Goal: Information Seeking & Learning: Learn about a topic

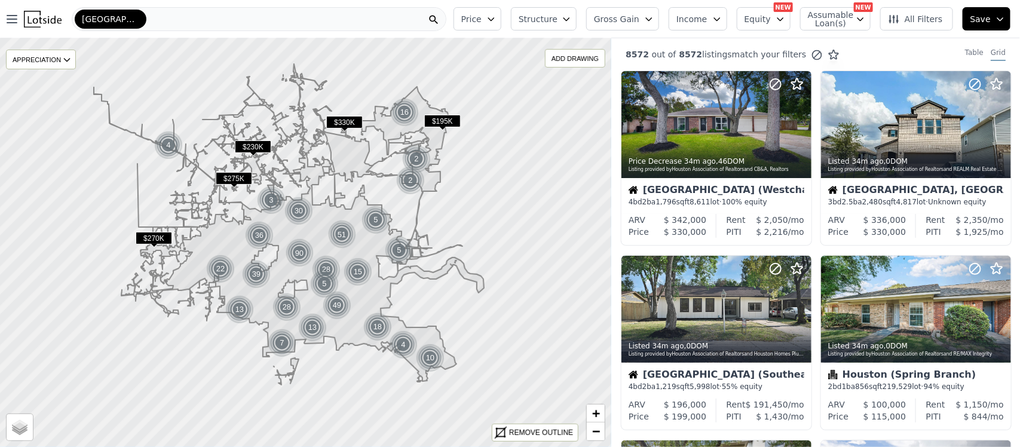
click at [737, 30] on button "Equity" at bounding box center [764, 18] width 54 height 23
click at [714, 21] on icon "button" at bounding box center [716, 19] width 5 height 3
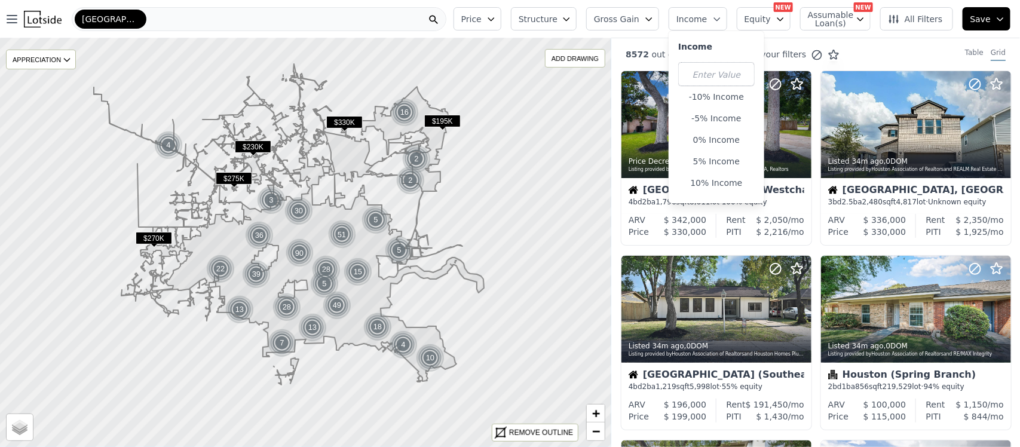
click at [856, 24] on icon "button" at bounding box center [861, 19] width 10 height 10
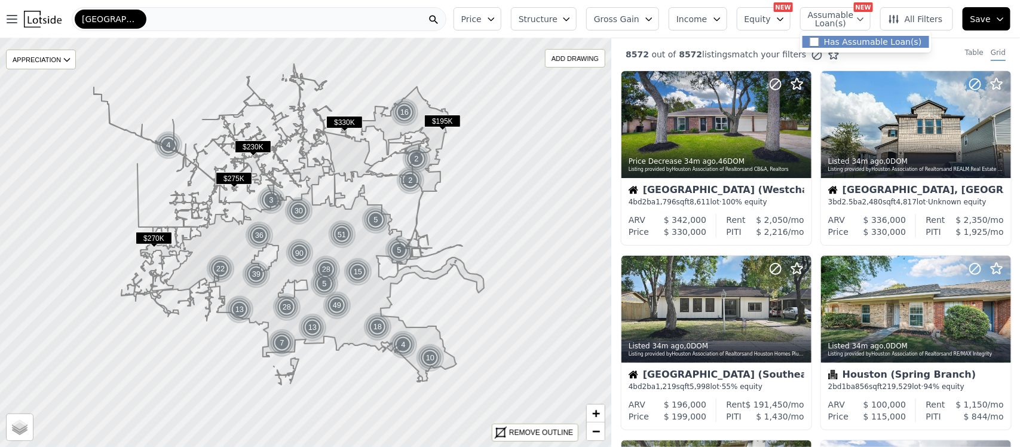
click at [803, 48] on div "Has Assumable Loan(s)" at bounding box center [866, 42] width 127 height 12
click at [808, 27] on span "Assumable Loan(s)" at bounding box center [827, 19] width 38 height 17
click at [810, 47] on input "Has Assumable Loan(s)" at bounding box center [815, 42] width 10 height 10
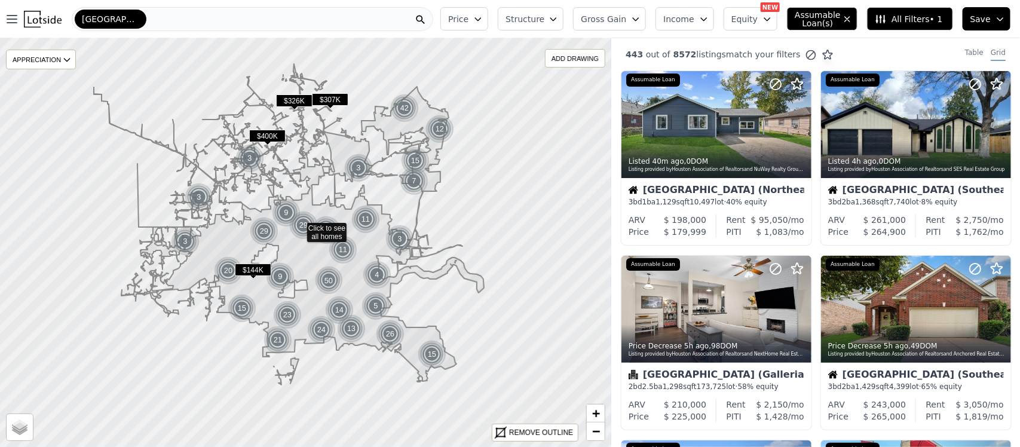
click at [921, 25] on span "All Filters • 1" at bounding box center [909, 19] width 68 height 12
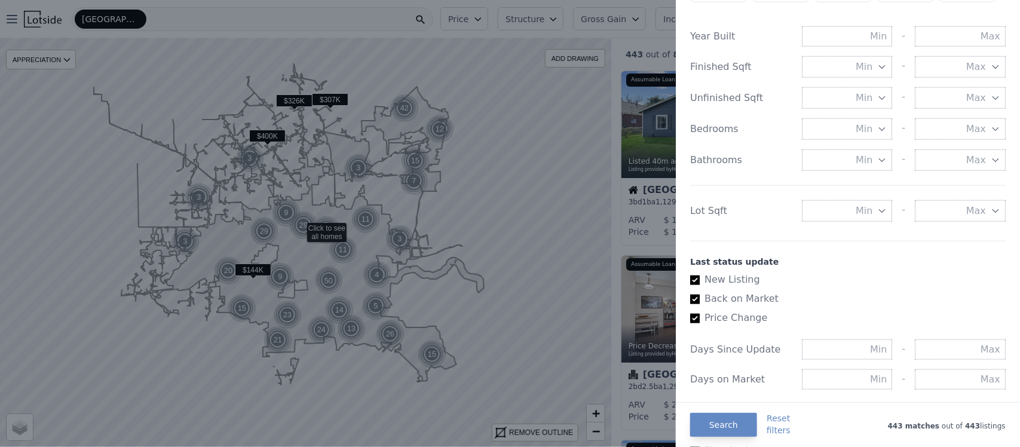
scroll to position [446, 0]
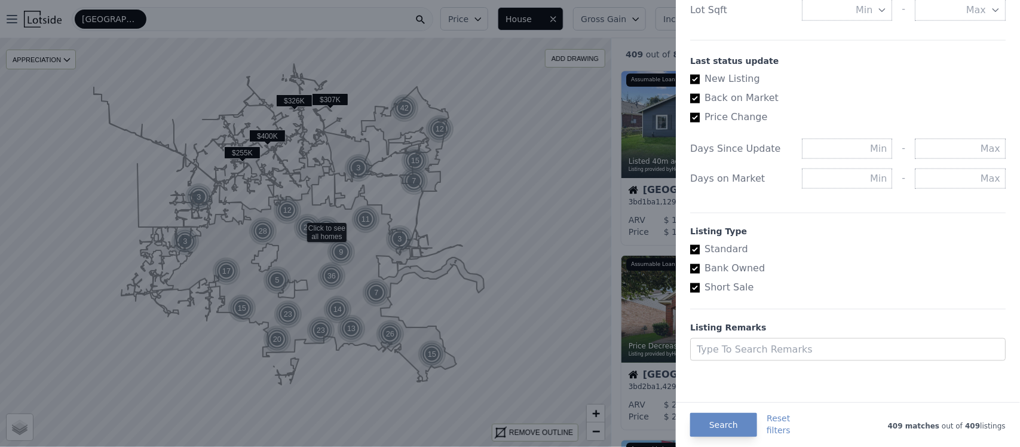
scroll to position [964, 0]
click at [690, 123] on input "Price Change" at bounding box center [695, 118] width 10 height 10
checkbox input "false"
click at [690, 103] on input "Back on Market" at bounding box center [695, 99] width 10 height 10
checkbox input "false"
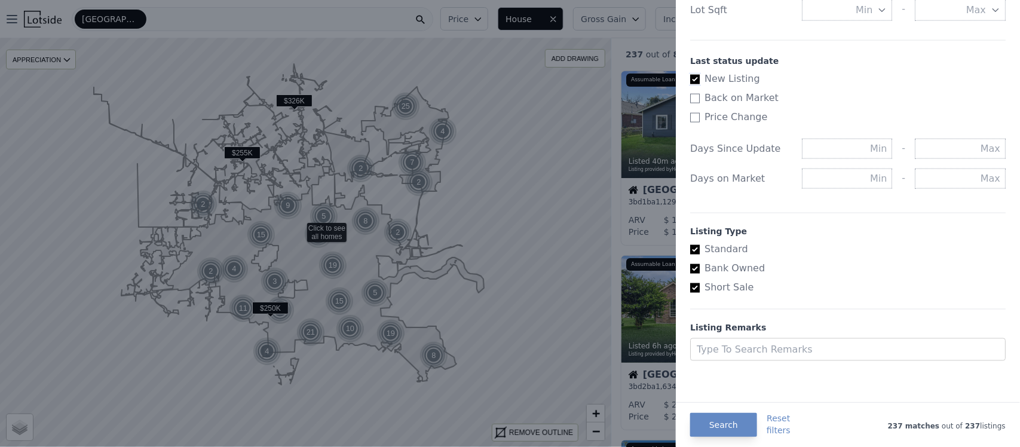
click at [690, 84] on input "New Listing" at bounding box center [695, 80] width 10 height 10
checkbox input "true"
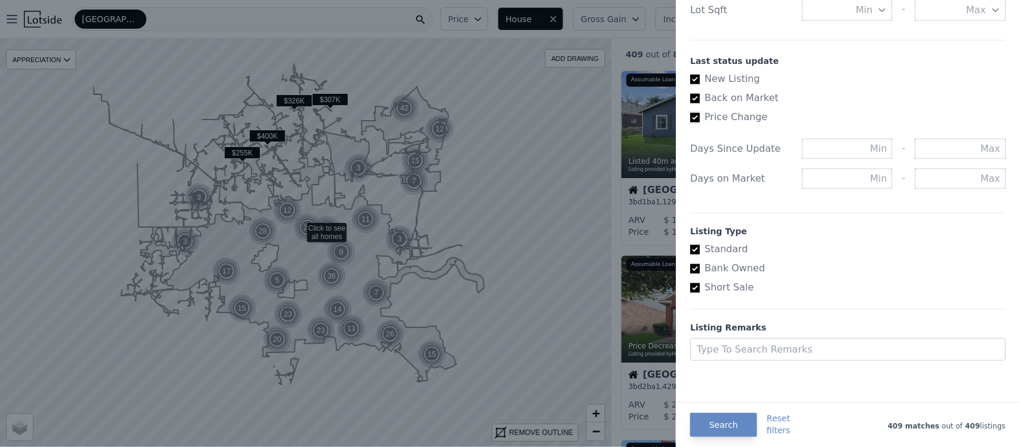
click at [690, 123] on input "Price Change" at bounding box center [695, 118] width 10 height 10
checkbox input "false"
click at [690, 103] on input "Back on Market" at bounding box center [695, 99] width 10 height 10
checkbox input "false"
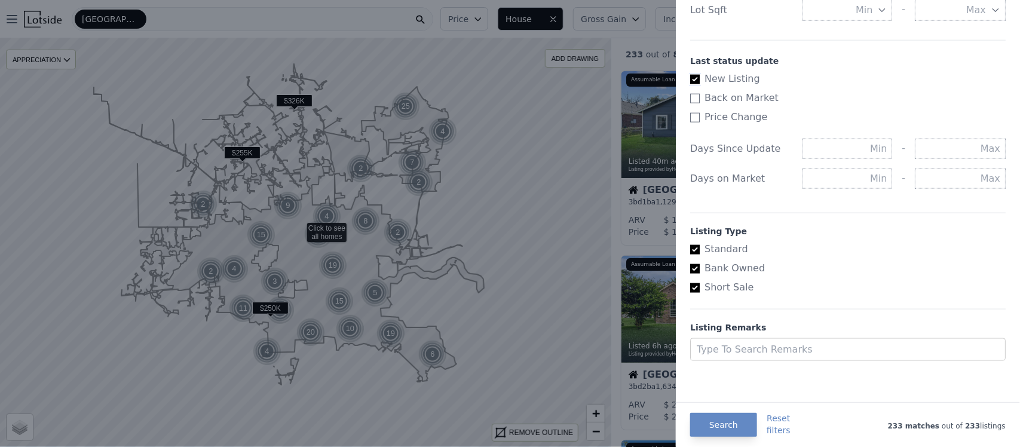
click at [690, 84] on input "New Listing" at bounding box center [695, 80] width 10 height 10
checkbox input "true"
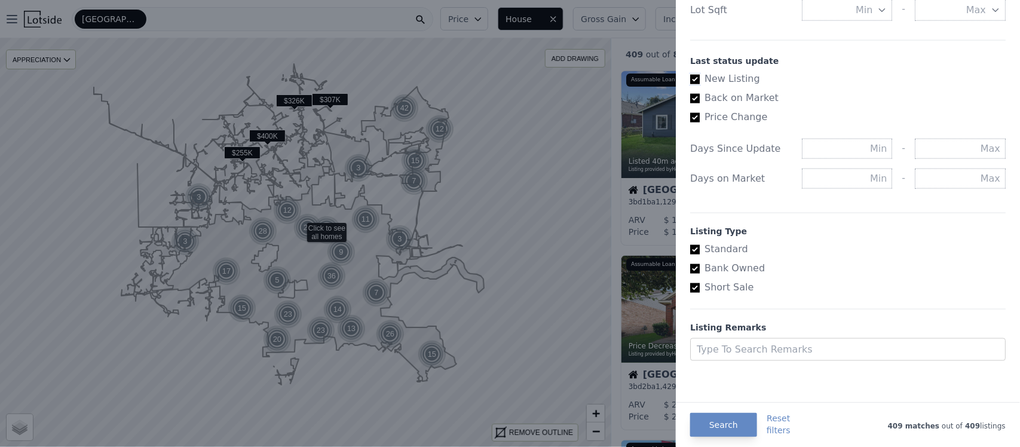
click at [690, 84] on input "New Listing" at bounding box center [695, 80] width 10 height 10
checkbox input "false"
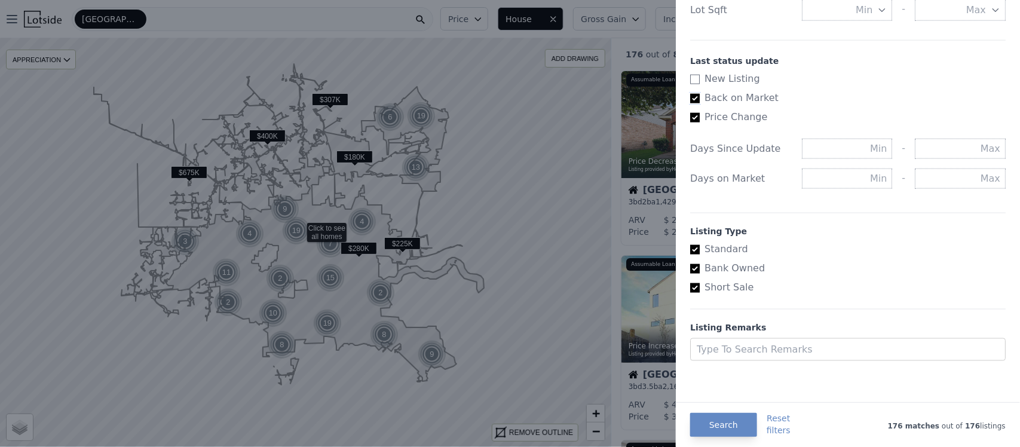
click at [690, 103] on input "Back on Market" at bounding box center [695, 99] width 10 height 10
checkbox input "false"
click at [690, 123] on input "Price Change" at bounding box center [695, 118] width 10 height 10
checkbox input "false"
checkbox input "true"
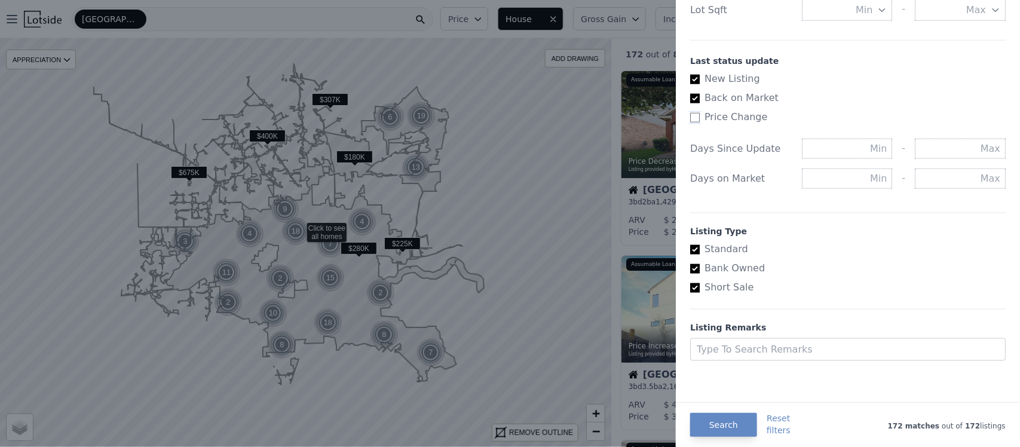
checkbox input "true"
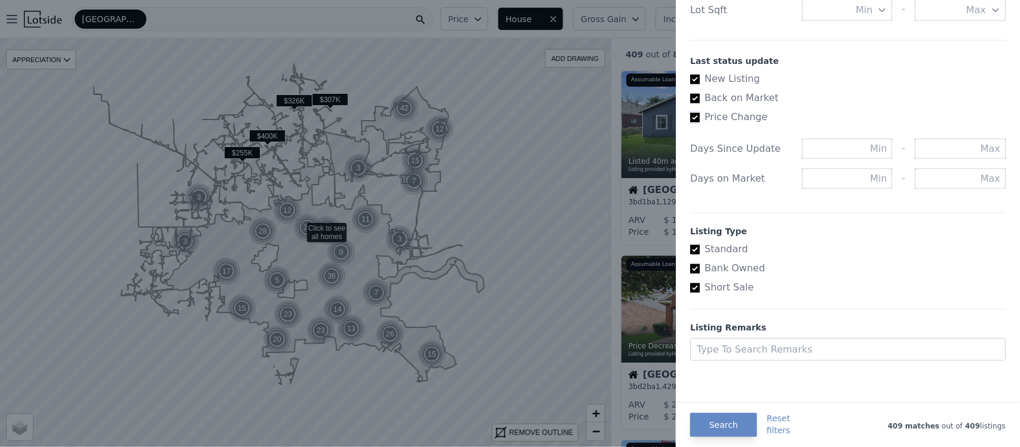
scroll to position [1176, 0]
click at [690, 264] on input "Bank Owned" at bounding box center [695, 269] width 10 height 10
checkbox input "false"
click at [690, 283] on input "Short Sale" at bounding box center [695, 288] width 10 height 10
checkbox input "false"
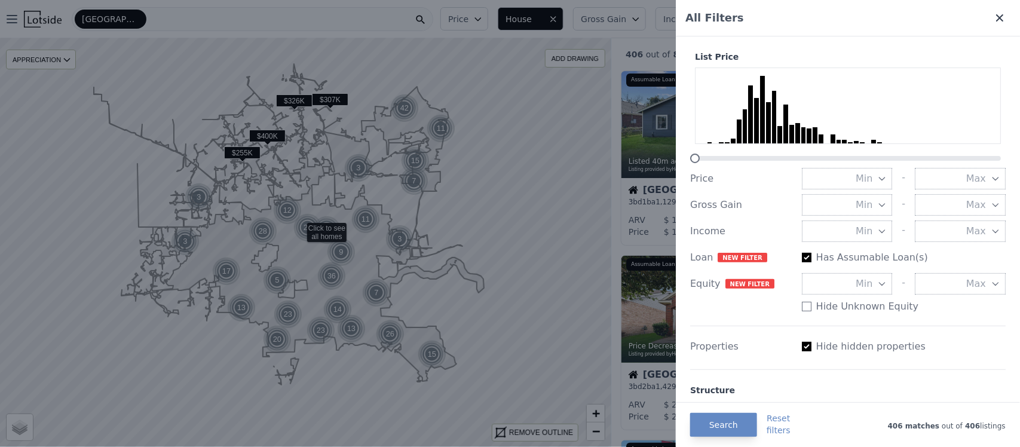
click at [994, 24] on icon at bounding box center [1000, 18] width 12 height 12
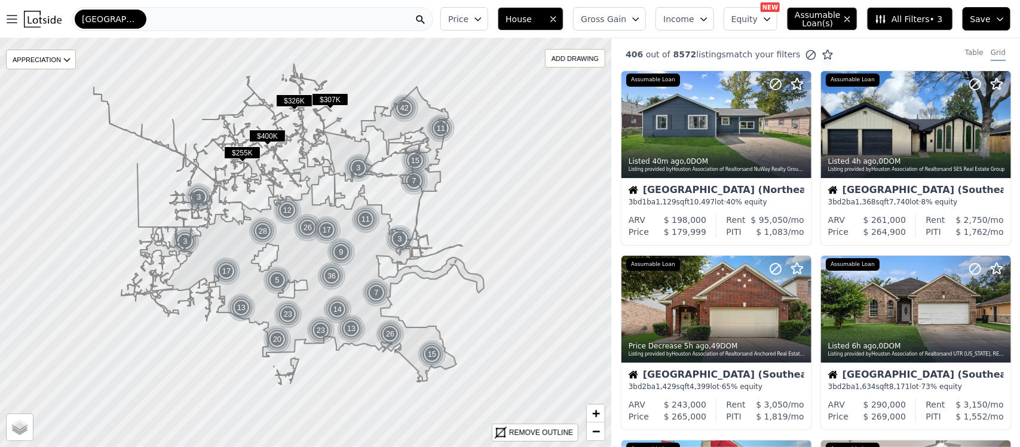
click at [573, 30] on button "Gross Gain" at bounding box center [609, 18] width 73 height 23
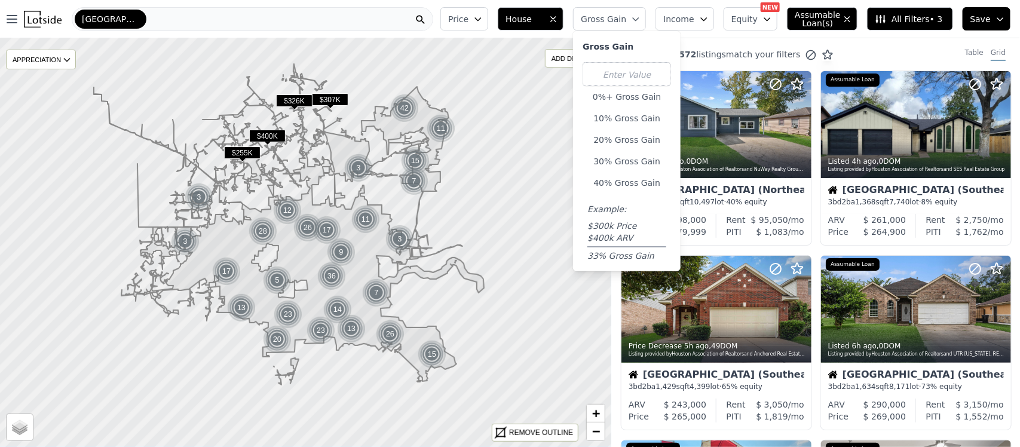
click at [664, 25] on span "Income" at bounding box center [679, 19] width 31 height 12
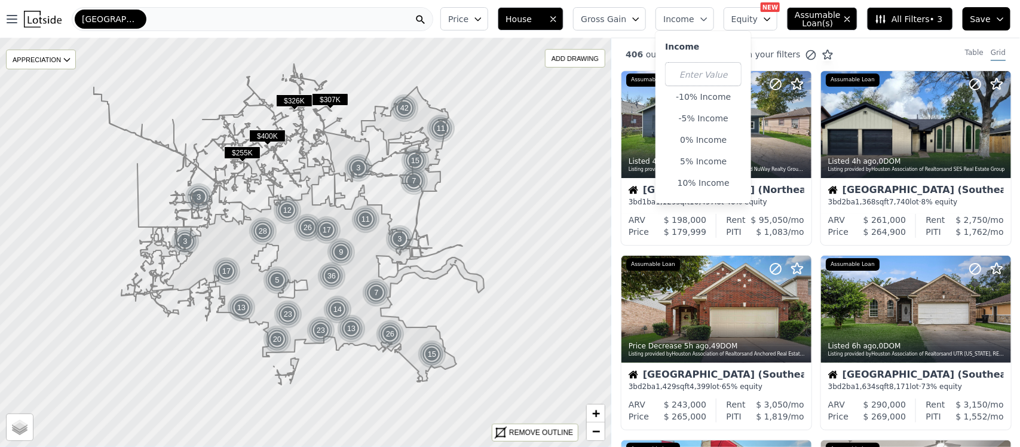
click at [724, 28] on button "Equity" at bounding box center [751, 18] width 54 height 23
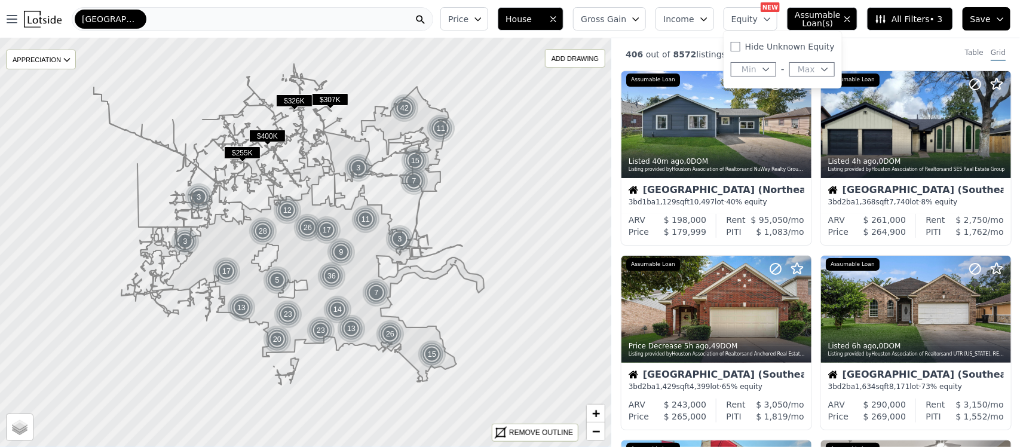
click at [801, 60] on span "match your filters" at bounding box center [763, 54] width 75 height 12
click at [937, 25] on span "All Filters • 3" at bounding box center [909, 19] width 68 height 12
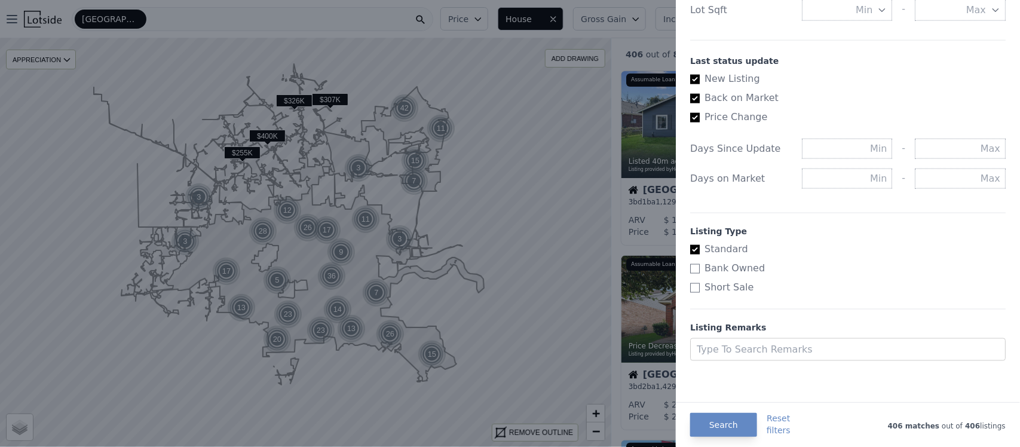
scroll to position [1182, 0]
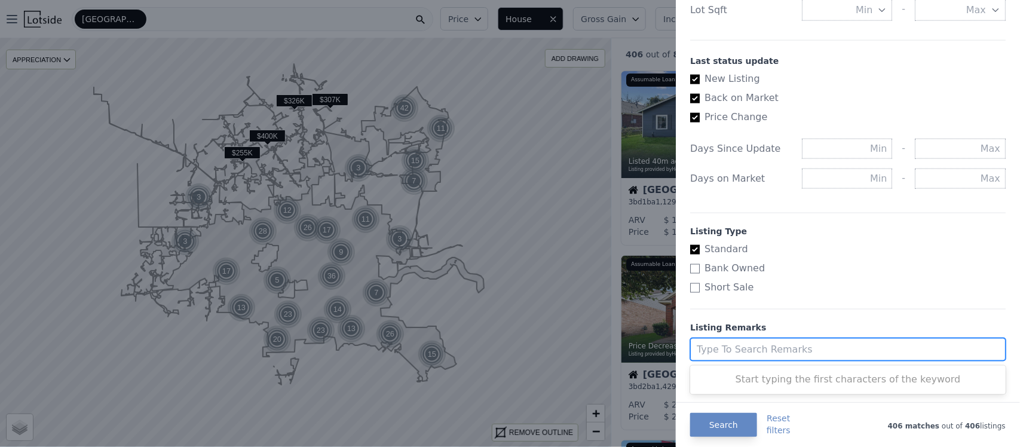
click at [697, 341] on div at bounding box center [837, 349] width 280 height 17
